Goal: Information Seeking & Learning: Learn about a topic

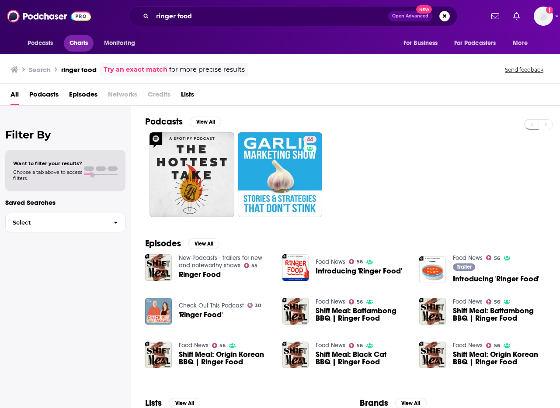
click at [81, 42] on span "Charts" at bounding box center [79, 43] width 19 height 12
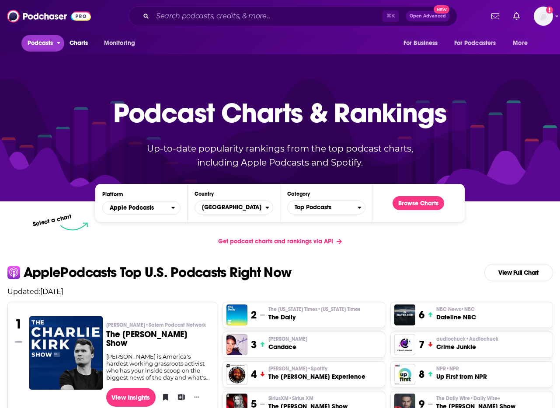
click at [41, 45] on span "Podcasts" at bounding box center [41, 43] width 26 height 12
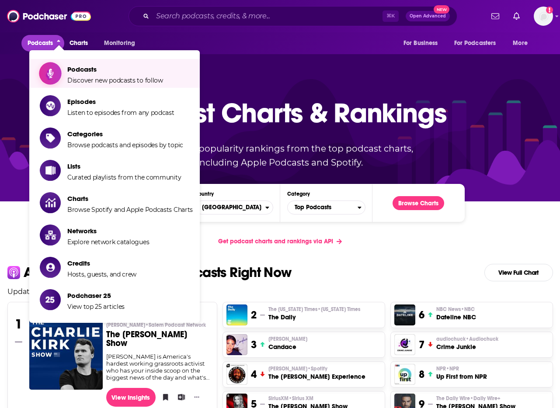
click at [90, 76] on span "Podcasts Discover new podcasts to follow" at bounding box center [115, 74] width 96 height 22
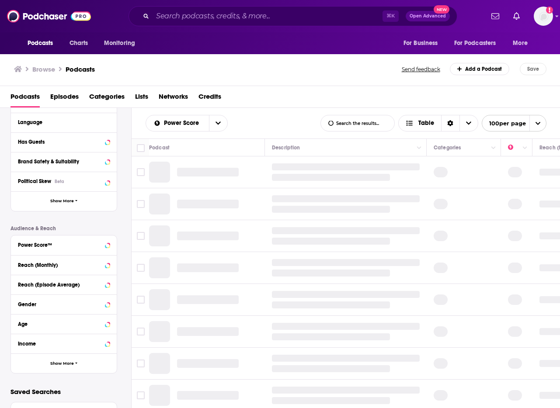
scroll to position [143, 0]
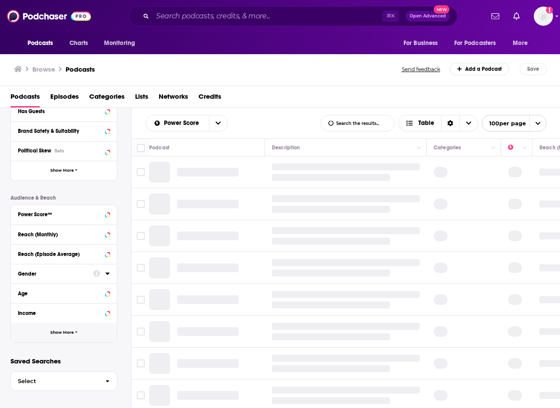
click at [65, 335] on button "Show More" at bounding box center [64, 333] width 106 height 20
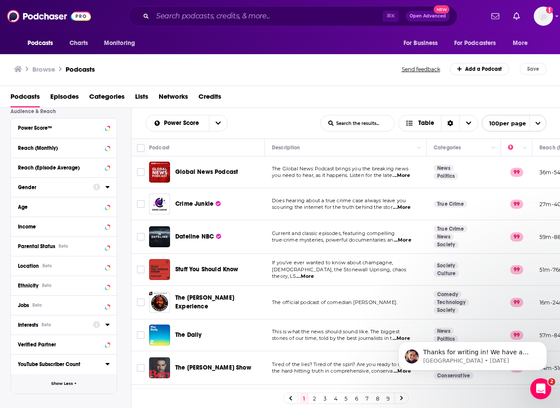
scroll to position [0, 0]
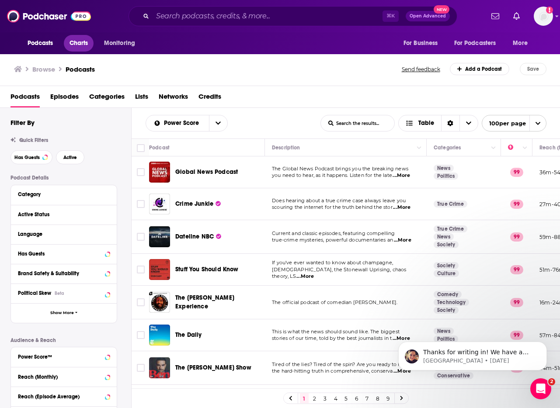
click at [82, 45] on span "Charts" at bounding box center [79, 43] width 19 height 12
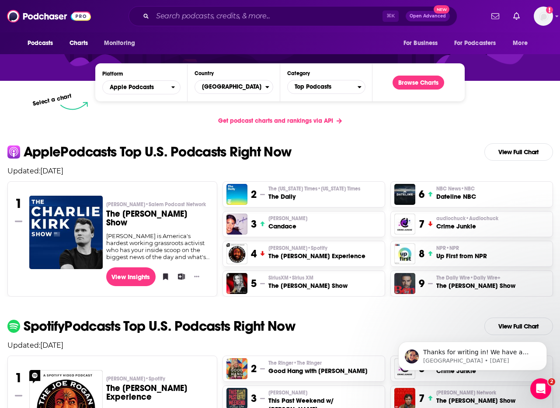
scroll to position [122, 0]
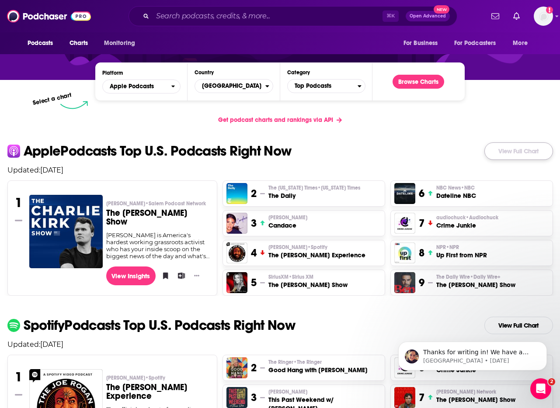
click at [527, 152] on link "View Full Chart" at bounding box center [518, 151] width 69 height 17
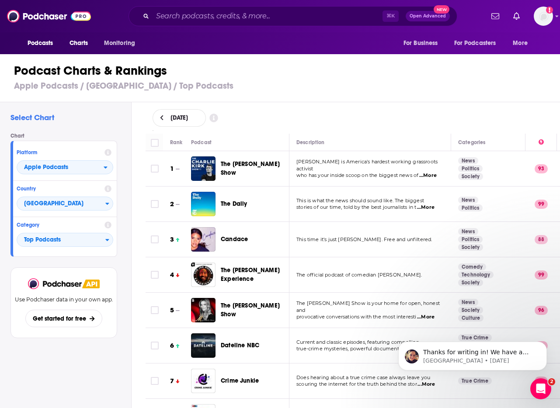
click at [364, 87] on h3 "Apple Podcasts / [GEOGRAPHIC_DATA] / Top Podcasts" at bounding box center [284, 85] width 540 height 11
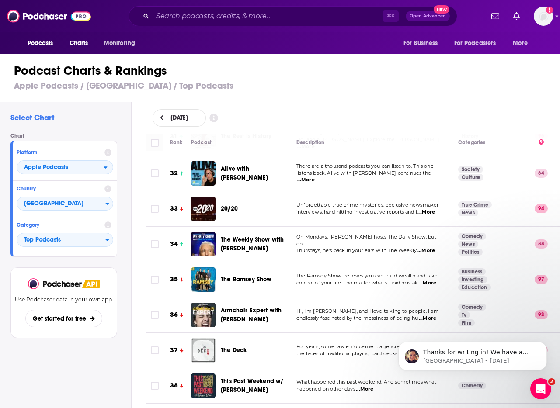
scroll to position [1131, 0]
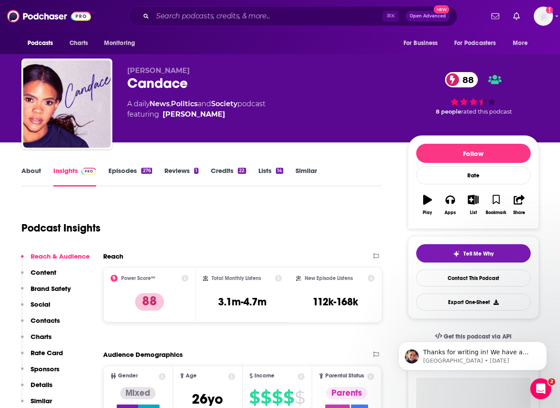
click at [125, 169] on link "Episodes 276" at bounding box center [129, 177] width 43 height 20
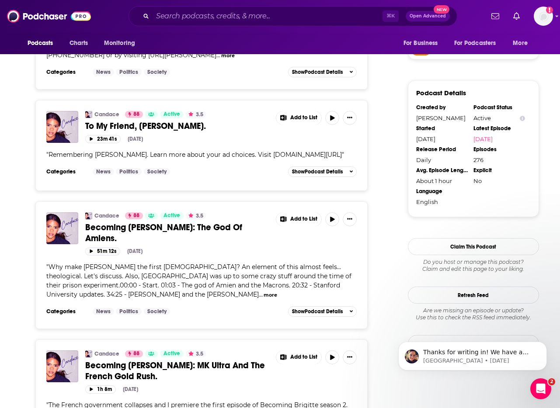
scroll to position [709, 0]
